Goal: Find specific page/section: Find specific page/section

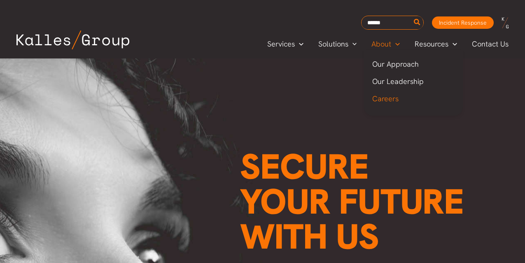
click at [388, 98] on span "Careers" at bounding box center [385, 98] width 26 height 9
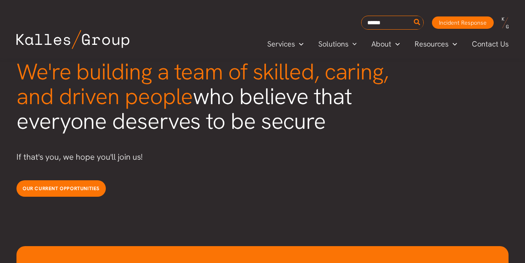
scroll to position [2136, 0]
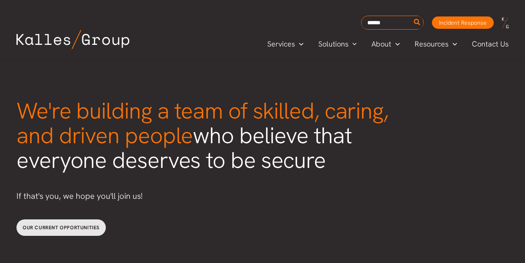
click at [67, 219] on link "Our current opportunities" at bounding box center [60, 227] width 89 height 16
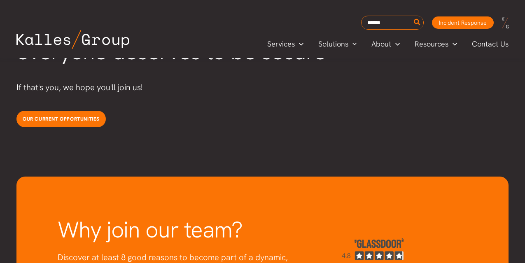
scroll to position [2238, 0]
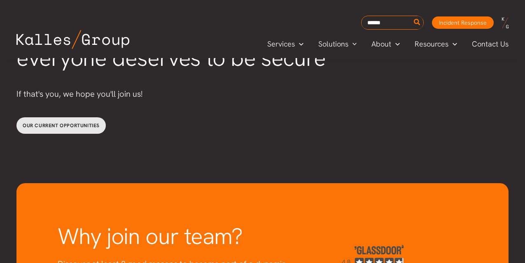
click at [80, 122] on span "Our current opportunities" at bounding box center [61, 125] width 77 height 7
